Goal: Task Accomplishment & Management: Use online tool/utility

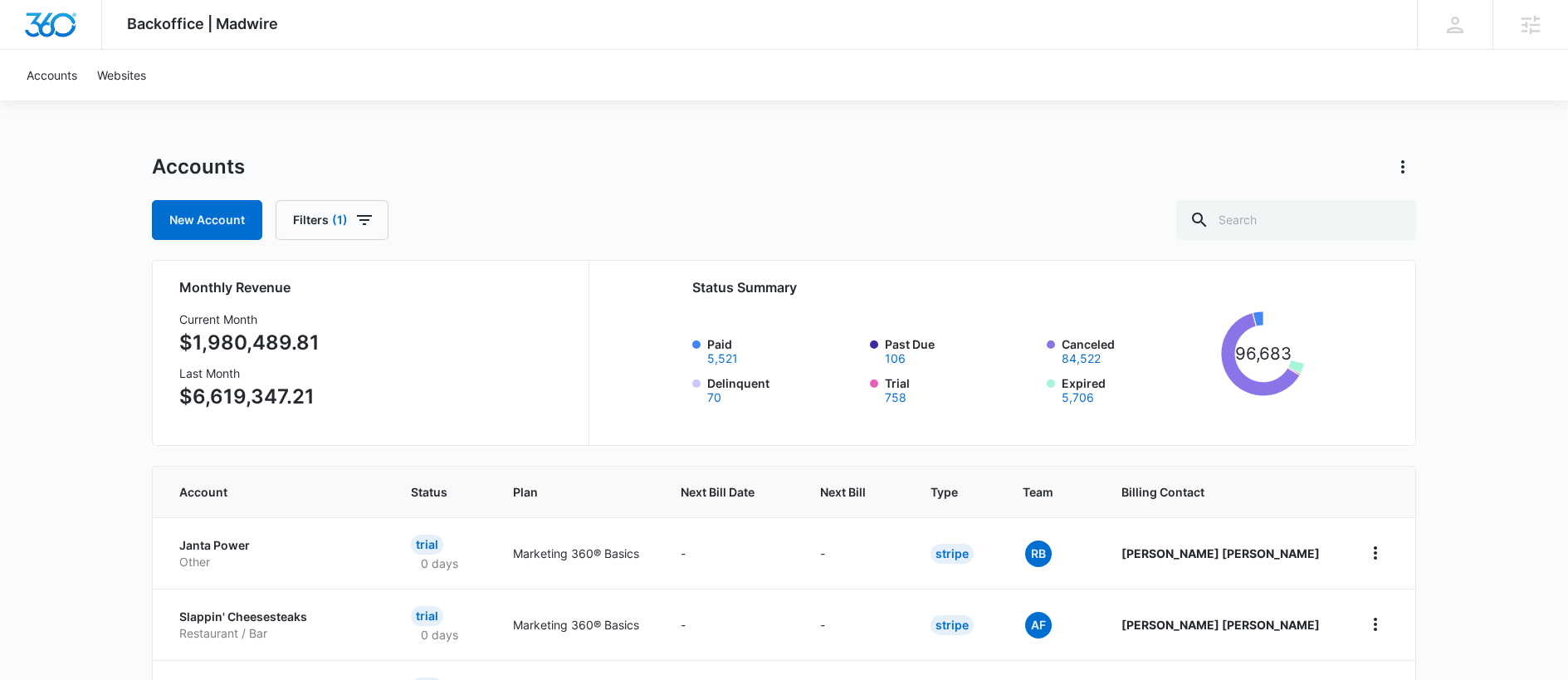
click at [1309, 220] on input "text" at bounding box center [1296, 220] width 240 height 40
paste input "M52836"
type input "M52836"
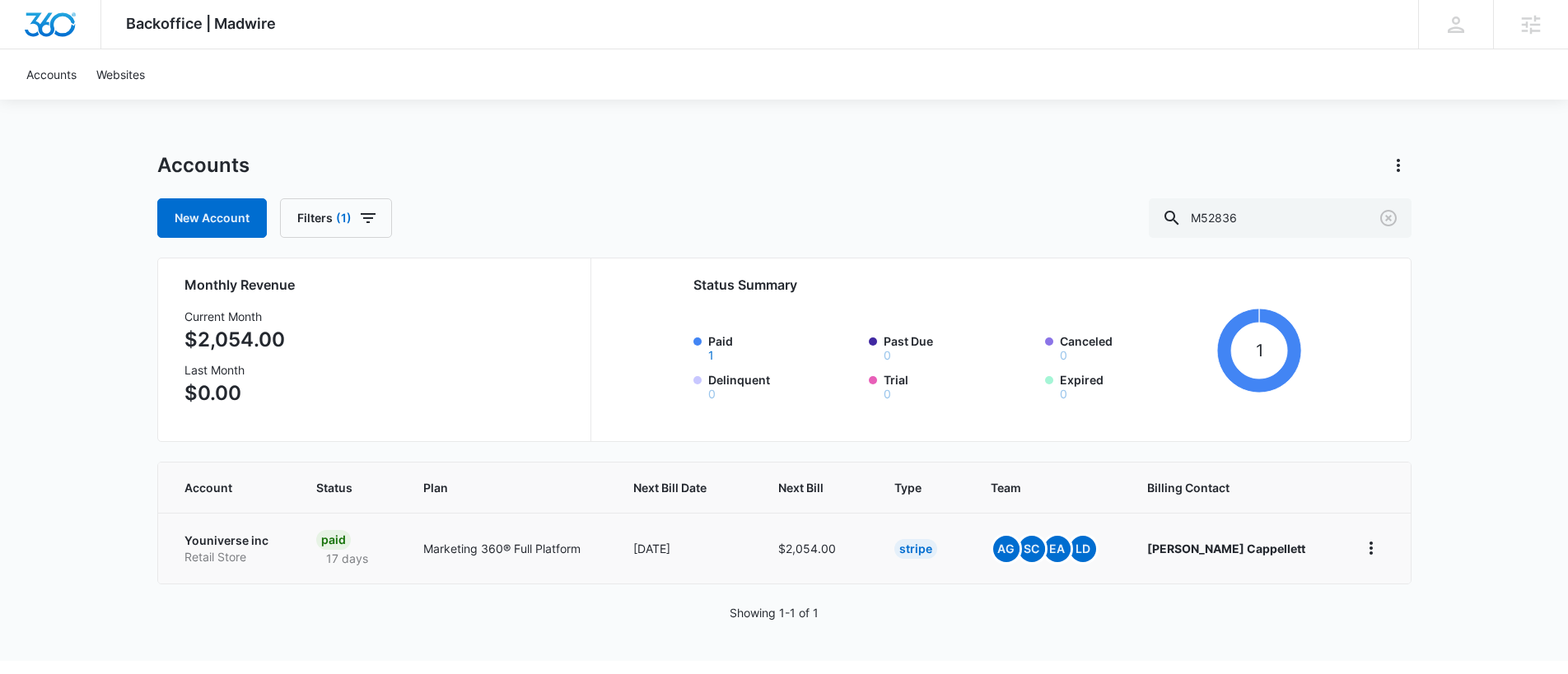
click at [220, 529] on td "Youniverse inc Retail Store" at bounding box center [227, 548] width 138 height 71
click at [221, 533] on p "Youniverse inc" at bounding box center [230, 540] width 92 height 17
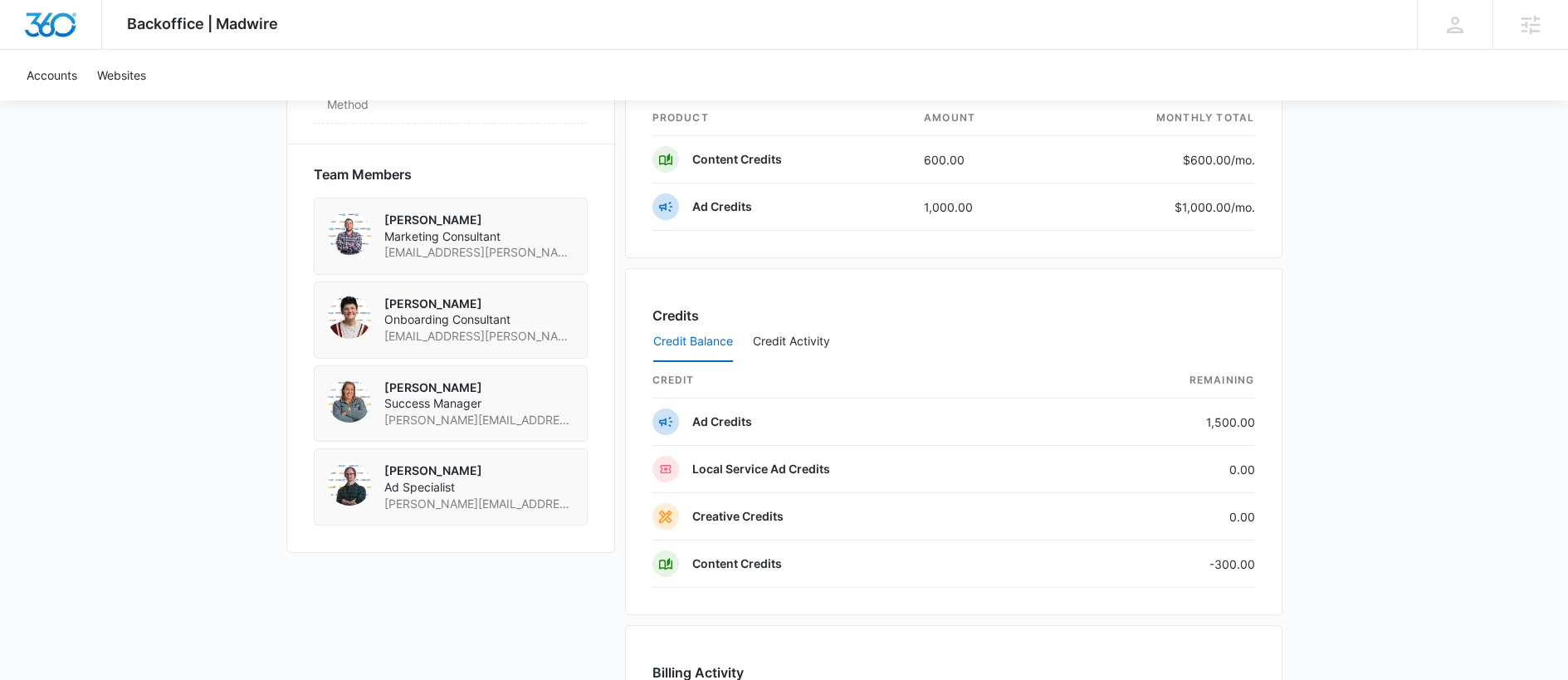
scroll to position [1166, 0]
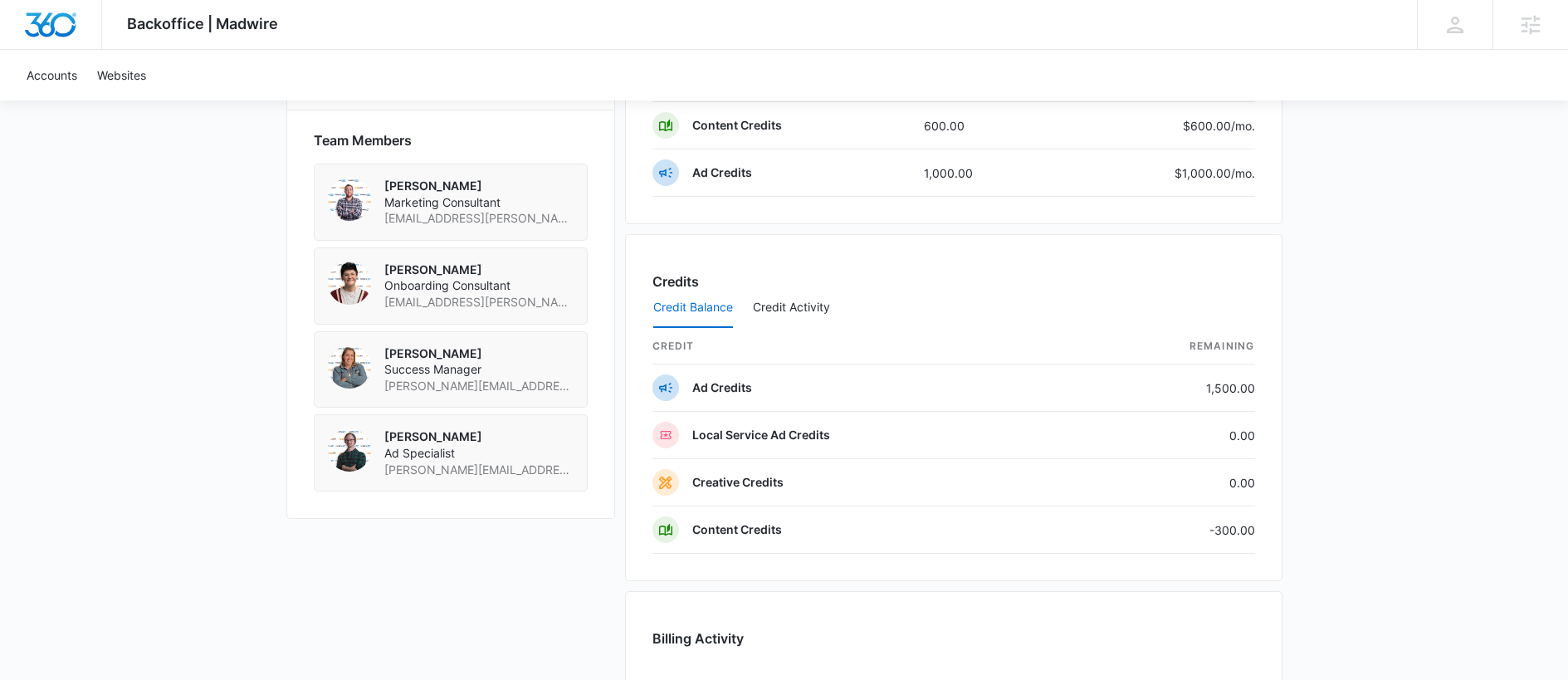
click at [573, 289] on div "Eryn Anderson Onboarding Consultant Eryn.Anderson@madwire.com" at bounding box center [450, 286] width 274 height 78
click at [565, 367] on div "Sam Coduto Success Manager sam.coduto@madwire.com" at bounding box center [450, 369] width 274 height 78
click at [565, 366] on div "Sam Coduto Success Manager sam.coduto@madwire.com" at bounding box center [450, 369] width 274 height 78
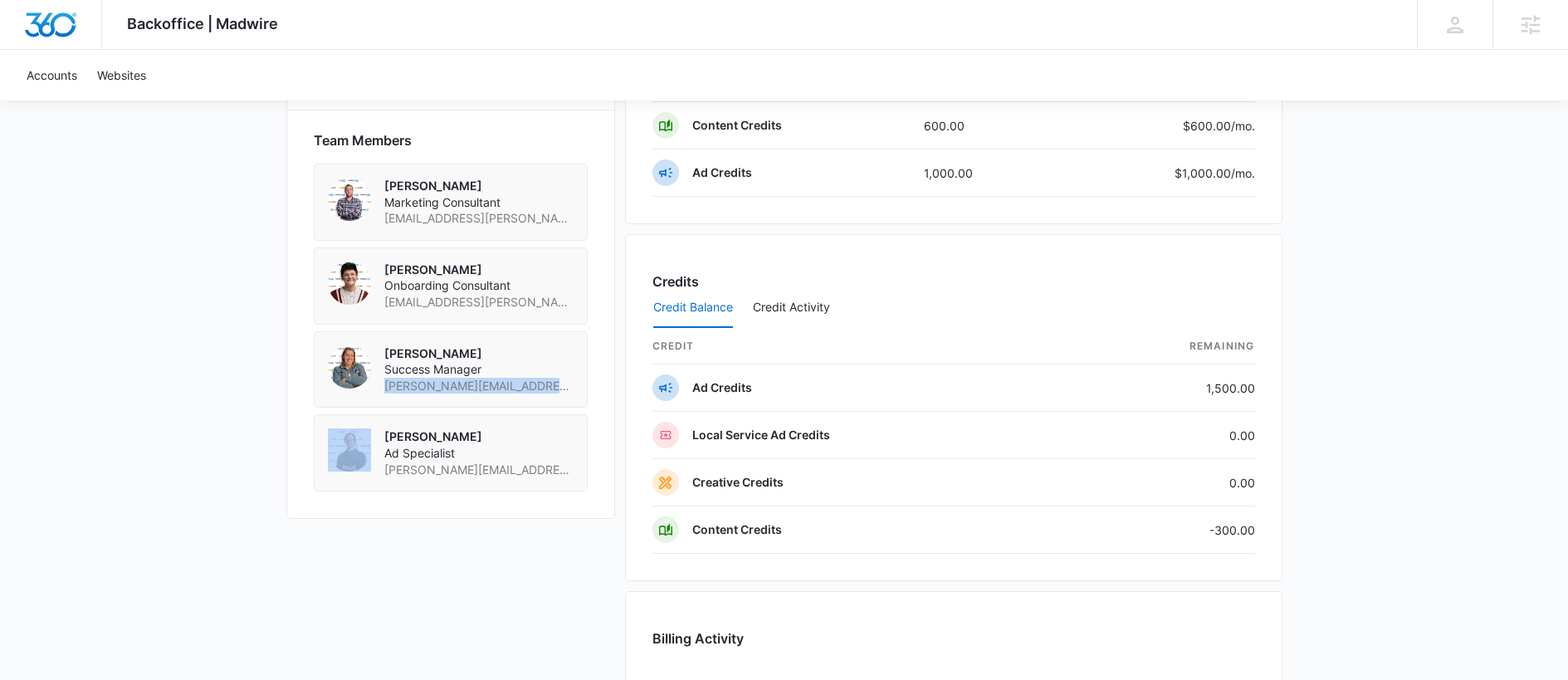
copy span "sam.coduto@madwire.com"
click at [576, 452] on div "Andrew Gilbert Ad Specialist andrew.gilbert@madwire.com" at bounding box center [450, 452] width 274 height 78
copy span "andrew.gilbert@madwire.com"
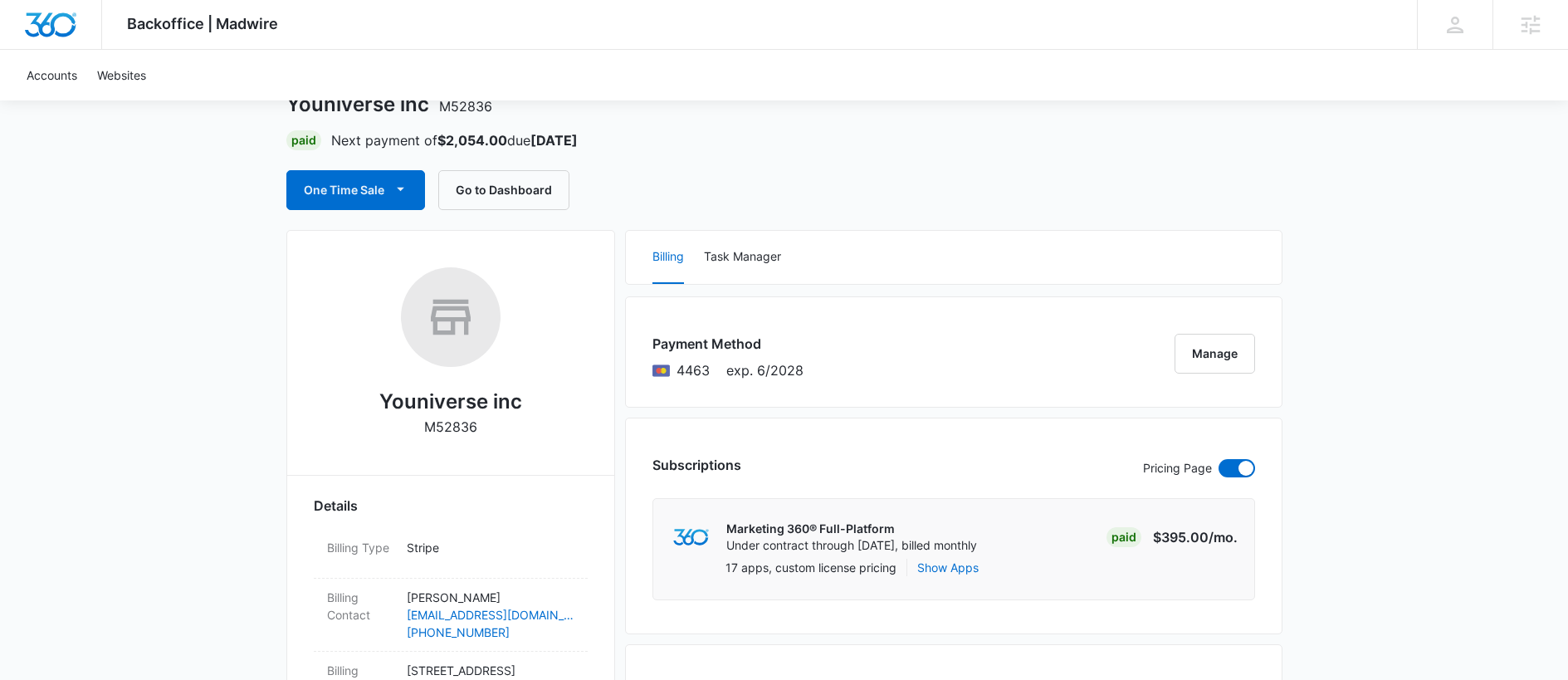
scroll to position [0, 0]
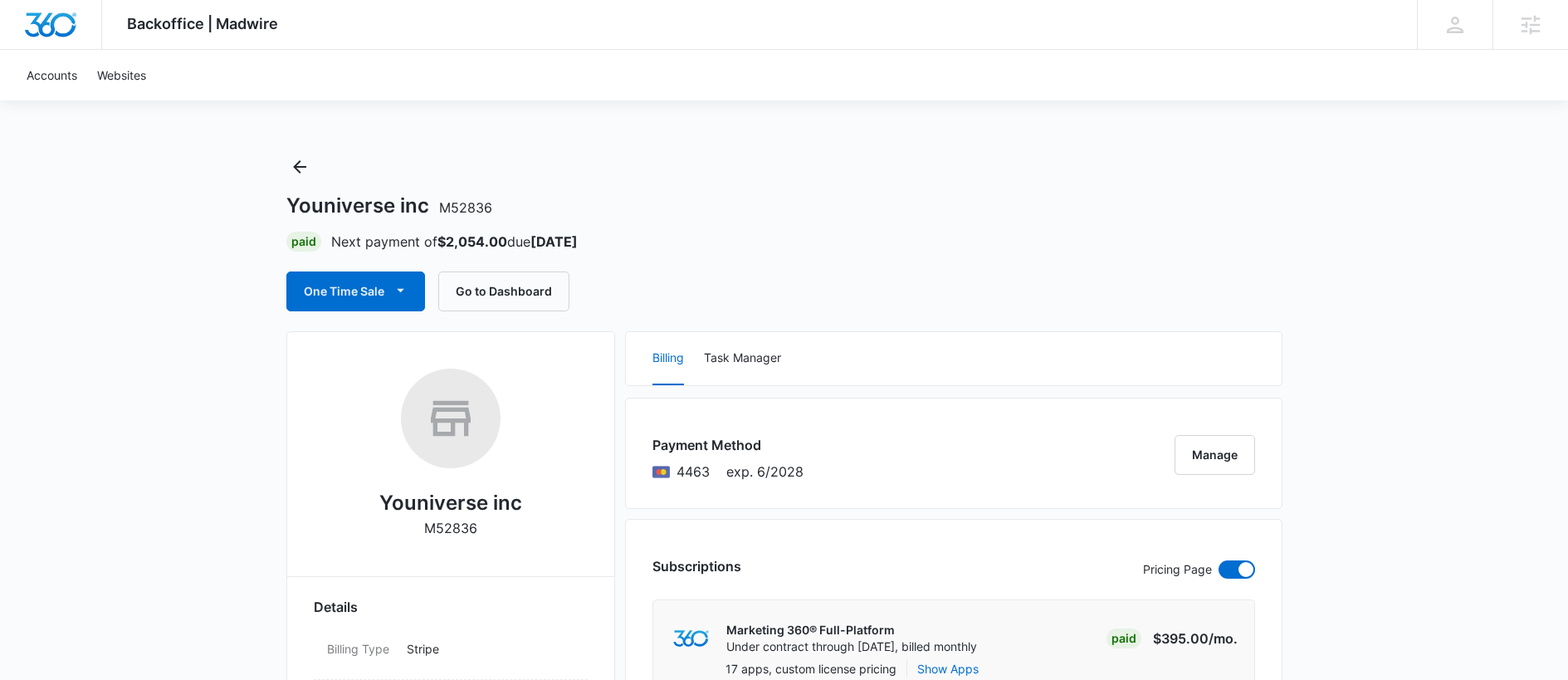
click at [455, 499] on h2 "Youniverse inc" at bounding box center [450, 502] width 143 height 29
copy h2 "Youniverse inc"
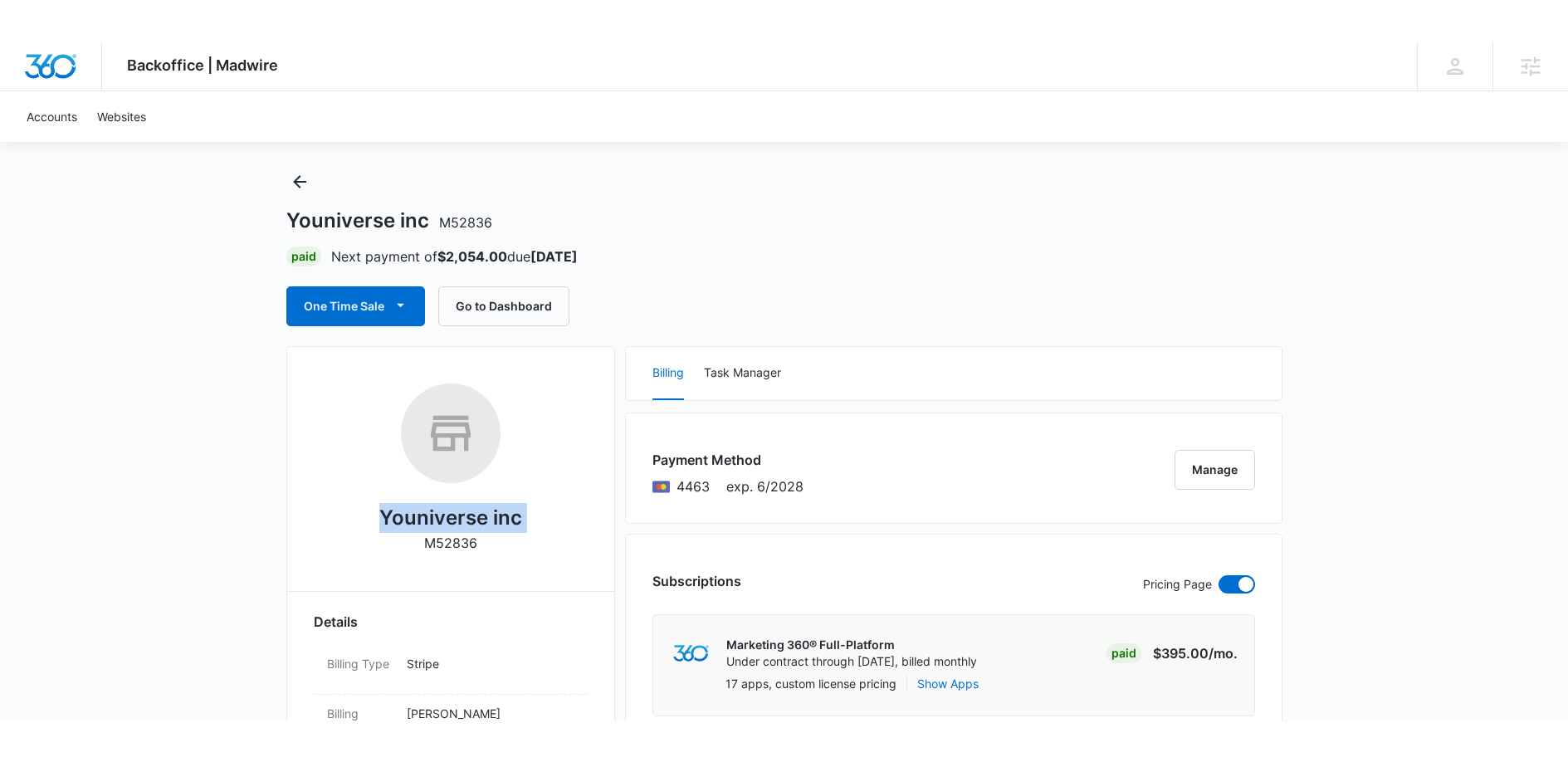
scroll to position [46, 0]
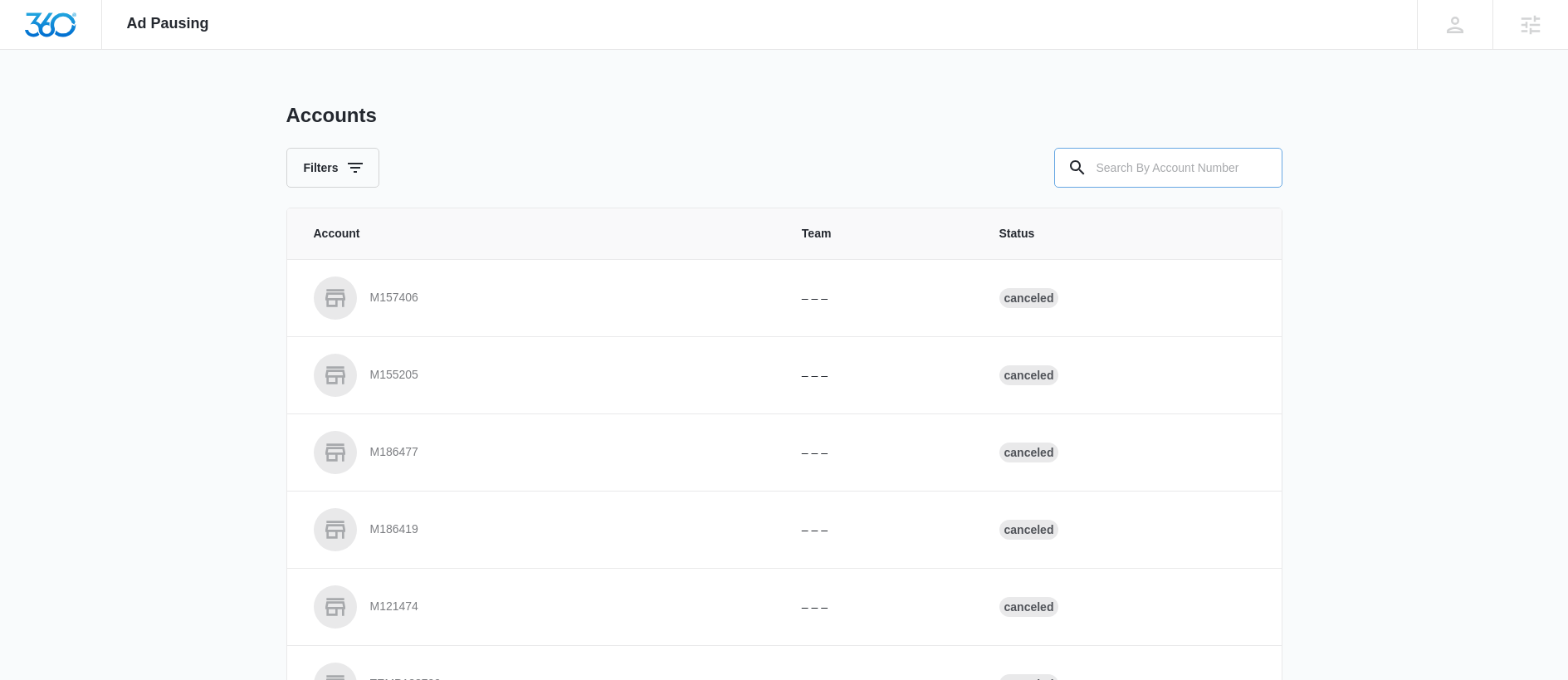
click at [1169, 180] on input "text" at bounding box center [1168, 168] width 228 height 40
paste input "M52836"
type input "M52836"
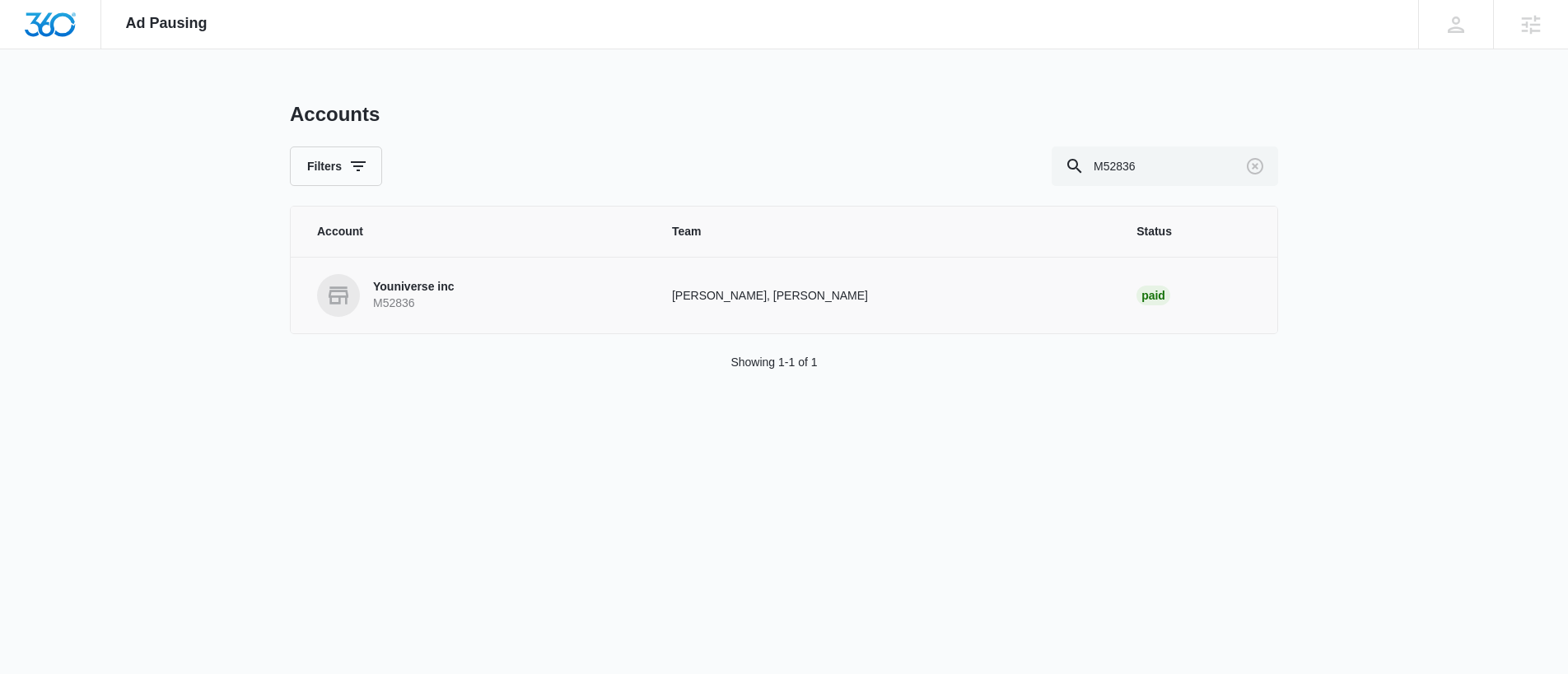
click at [411, 281] on p "Youniverse inc" at bounding box center [414, 287] width 81 height 17
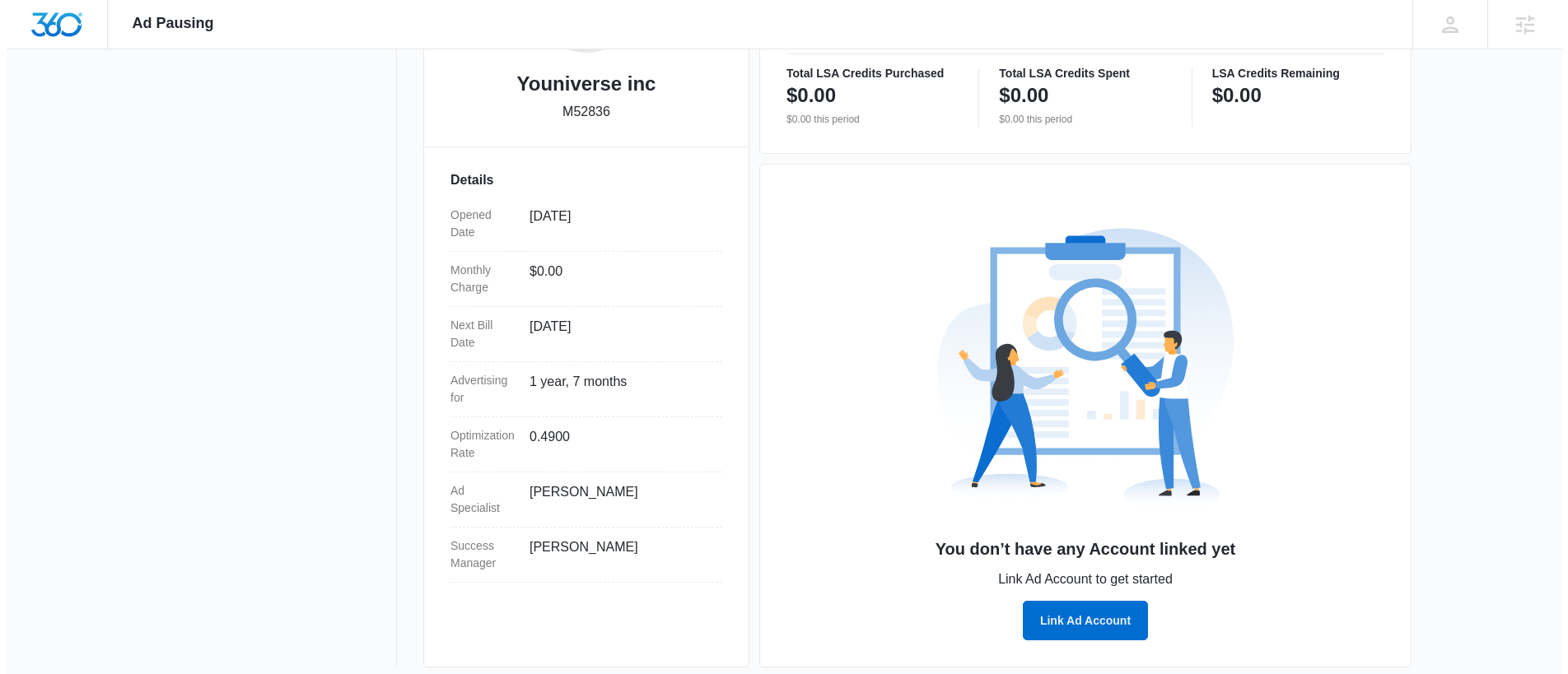
scroll to position [374, 0]
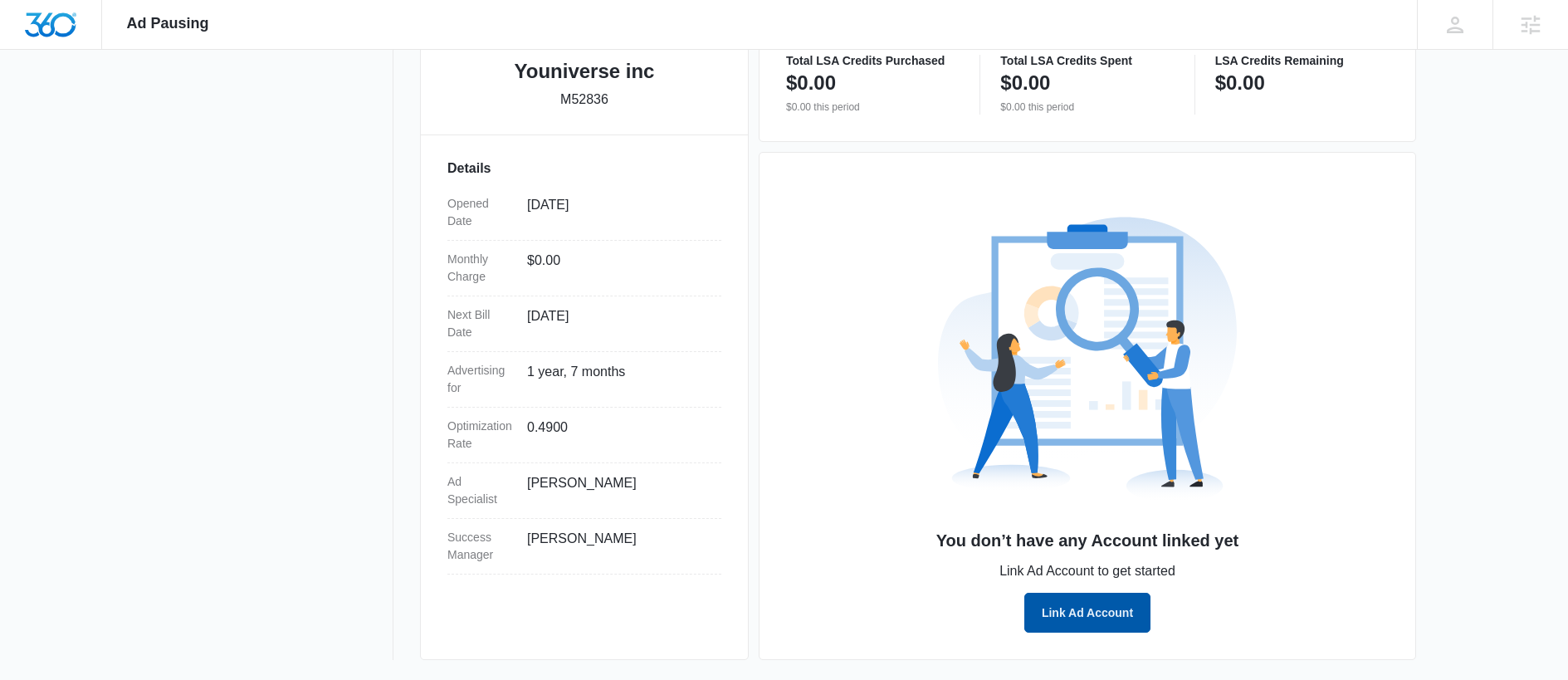
click at [1101, 608] on button "Link Ad Account" at bounding box center [1086, 612] width 126 height 40
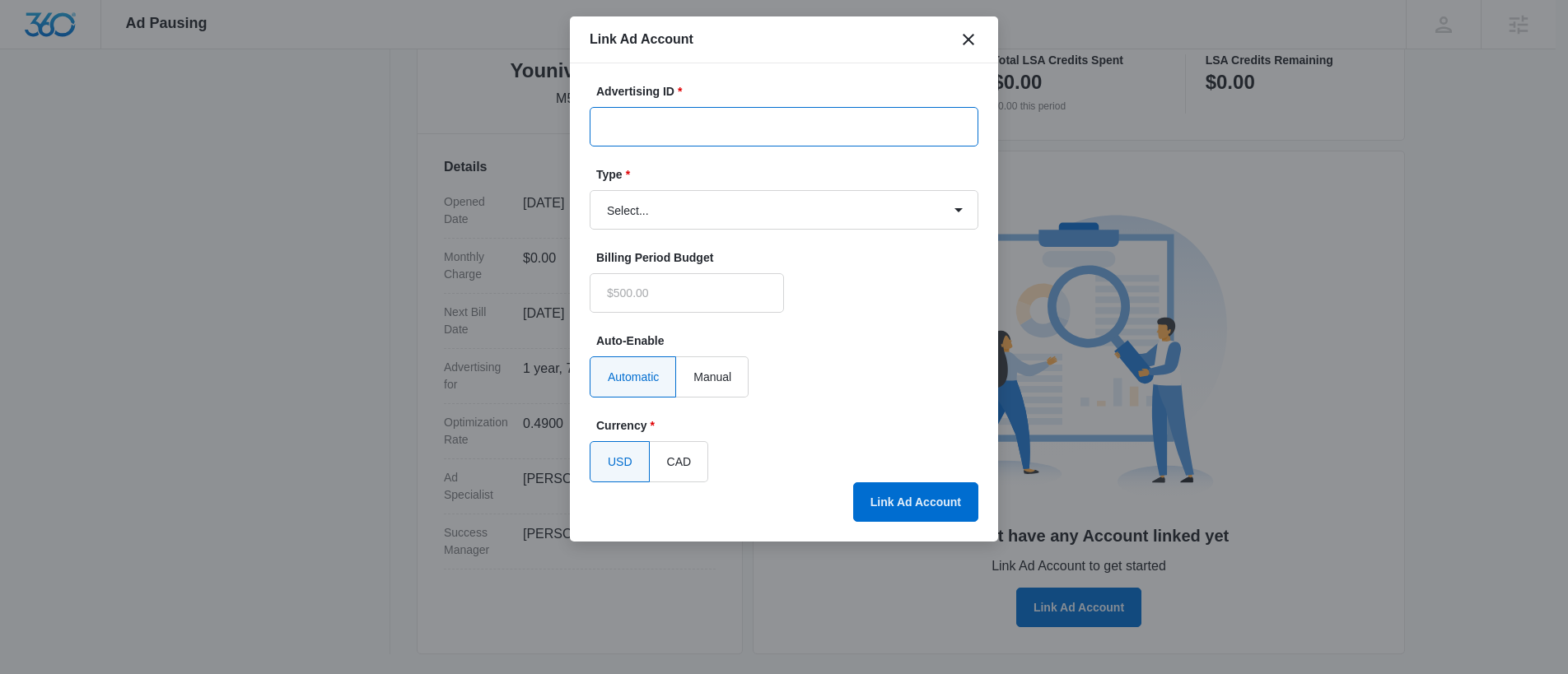
click at [731, 120] on input "Advertising ID *" at bounding box center [783, 126] width 388 height 40
paste input "440-523-7264"
type input "440-523-7264"
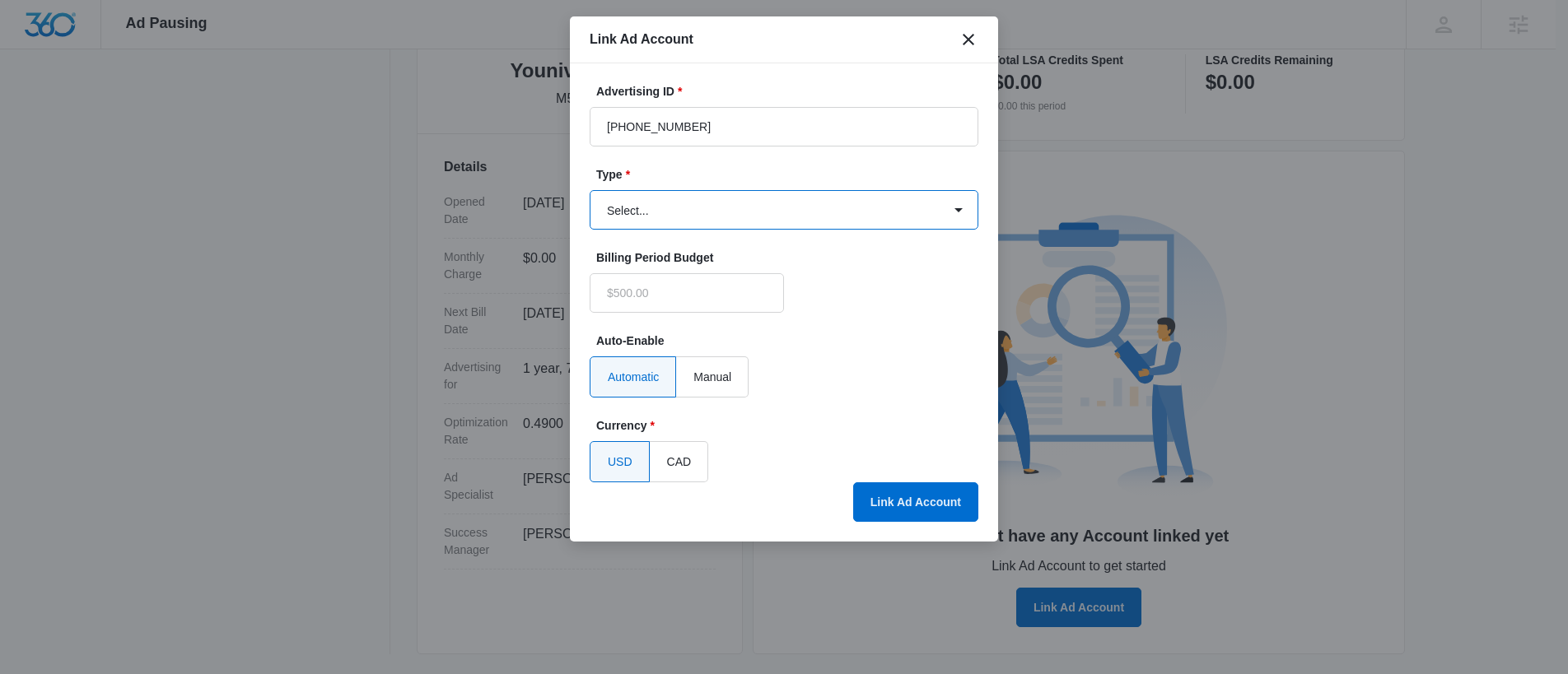
type input "$0.00"
click at [671, 199] on select "Select... Bing Ads Facebook Ads Google Ads" at bounding box center [783, 210] width 388 height 40
select select "google"
click at [589, 190] on select "Select... Bing Ads Facebook Ads Google Ads" at bounding box center [783, 210] width 388 height 40
click at [908, 355] on div "Auto-Enable Automatic Manual" at bounding box center [783, 365] width 388 height 65
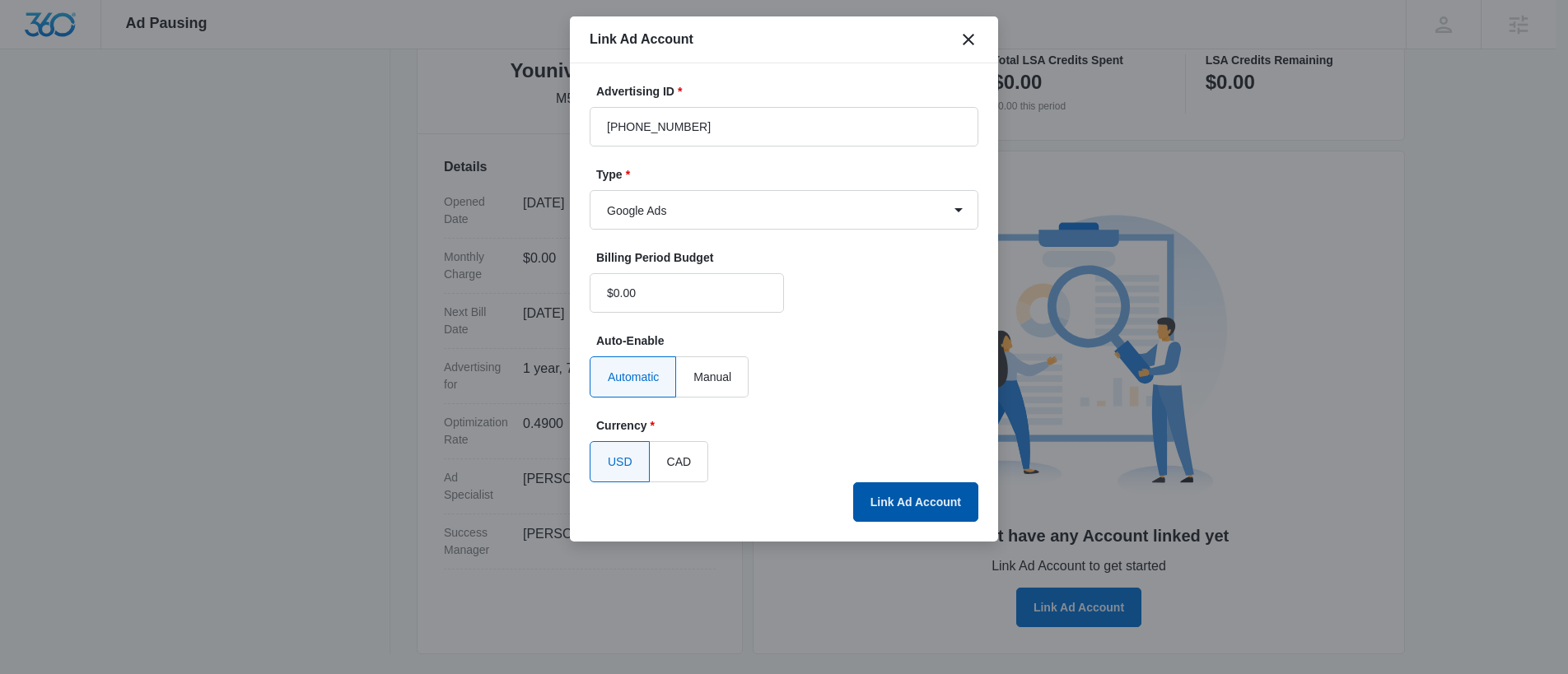
click at [913, 493] on button "Link Ad Account" at bounding box center [915, 502] width 125 height 40
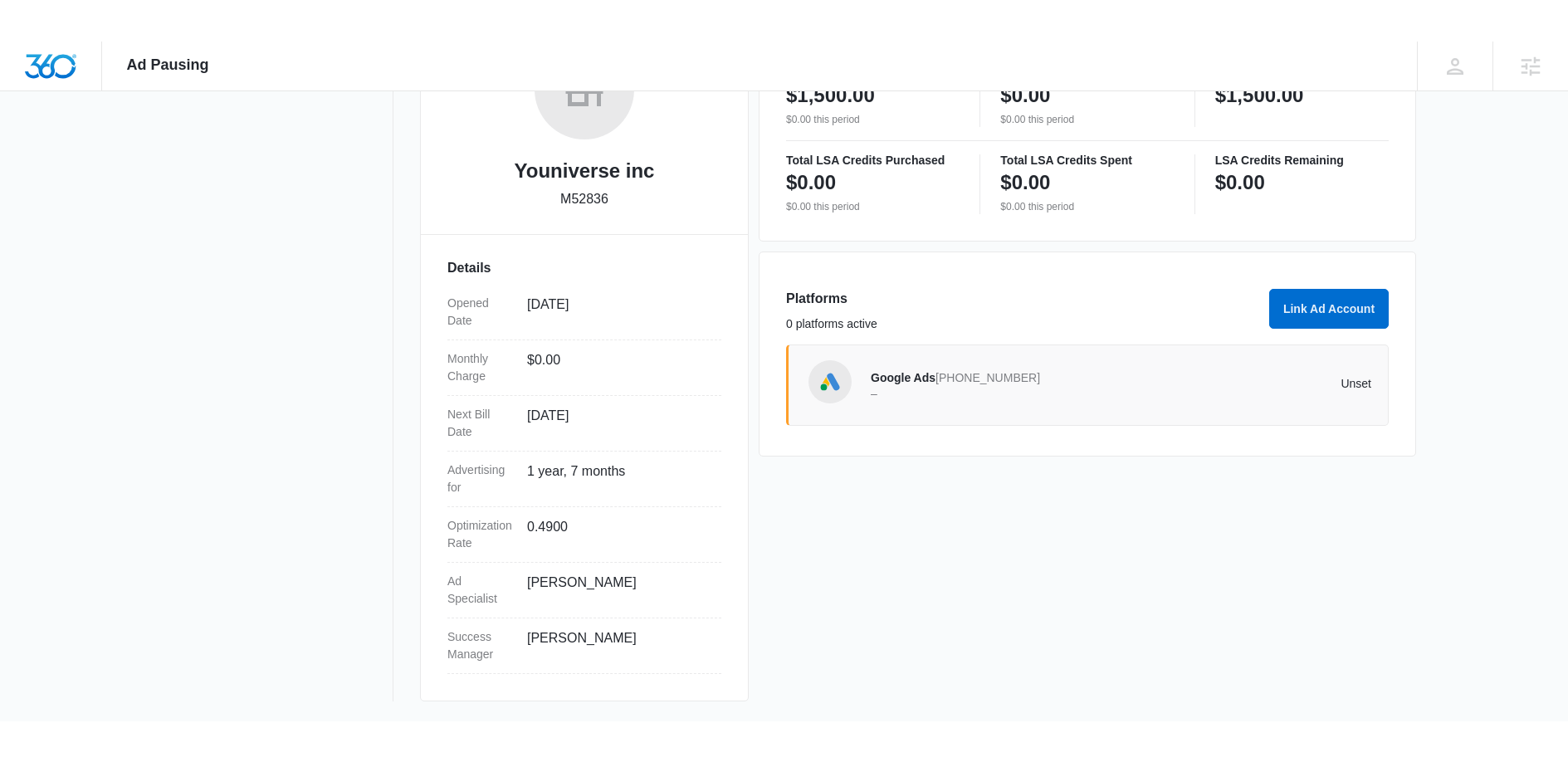
scroll to position [237, 0]
